Goal: Find contact information: Find phone

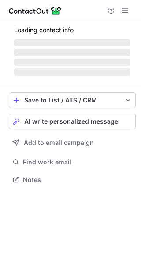
scroll to position [4, 4]
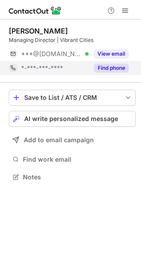
click at [116, 67] on button "Find phone" at bounding box center [111, 68] width 35 height 9
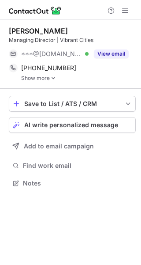
scroll to position [177, 141]
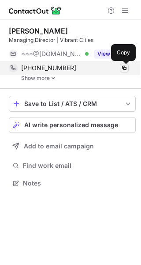
click at [126, 68] on span at bounding box center [124, 67] width 7 height 7
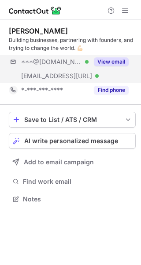
scroll to position [193, 141]
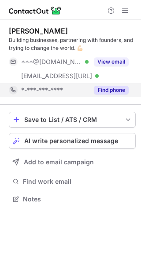
click at [105, 86] on button "Find phone" at bounding box center [111, 90] width 35 height 9
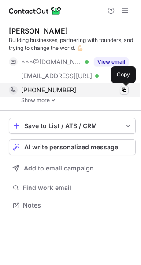
click at [125, 91] on span at bounding box center [124, 90] width 7 height 7
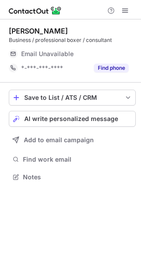
scroll to position [4, 4]
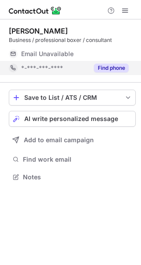
click at [117, 68] on button "Find phone" at bounding box center [111, 68] width 35 height 9
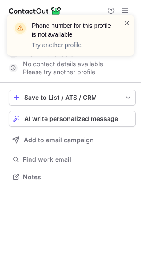
click at [128, 21] on span at bounding box center [127, 23] width 7 height 9
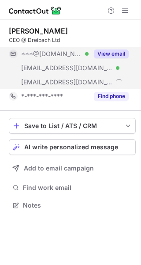
scroll to position [199, 141]
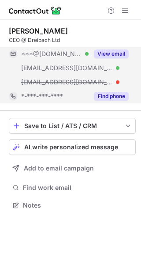
click at [107, 97] on button "Find phone" at bounding box center [111, 96] width 35 height 9
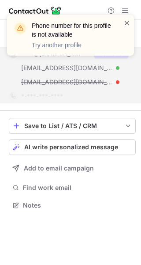
click at [127, 22] on span at bounding box center [127, 23] width 7 height 9
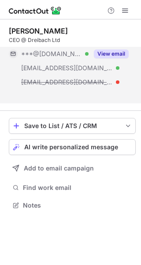
scroll to position [185, 141]
